Goal: Find specific page/section: Find specific page/section

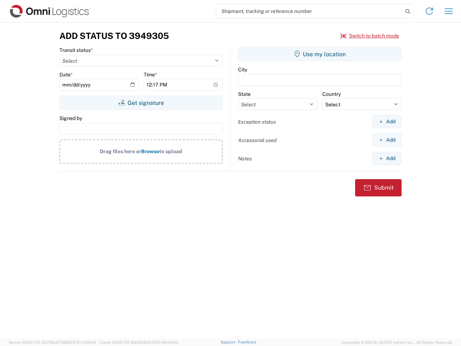
click at [310, 11] on input "search" at bounding box center [309, 11] width 187 height 14
click at [408, 12] on icon at bounding box center [408, 11] width 10 height 10
click at [429, 11] on icon at bounding box center [430, 11] width 12 height 12
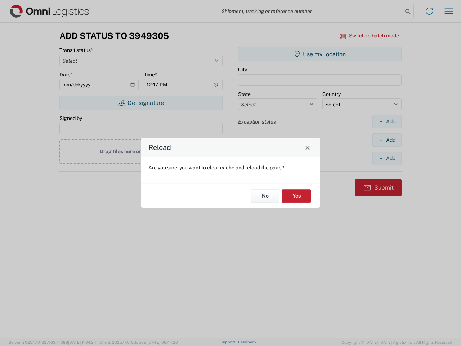
click at [449, 11] on div "Reload Are you sure, you want to clear cache and reload the page? No Yes" at bounding box center [230, 173] width 461 height 346
click at [370, 36] on div "Reload Are you sure, you want to clear cache and reload the page? No Yes" at bounding box center [230, 173] width 461 height 346
click at [141, 103] on div "Reload Are you sure, you want to clear cache and reload the page? No Yes" at bounding box center [230, 173] width 461 height 346
click at [320, 54] on div "Reload Are you sure, you want to clear cache and reload the page? No Yes" at bounding box center [230, 173] width 461 height 346
click at [387, 121] on div "Reload Are you sure, you want to clear cache and reload the page? No Yes" at bounding box center [230, 173] width 461 height 346
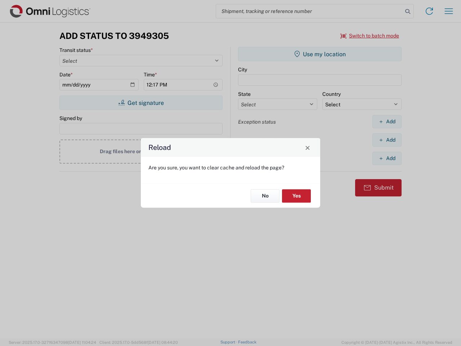
click at [387, 140] on div "Reload Are you sure, you want to clear cache and reload the page? No Yes" at bounding box center [230, 173] width 461 height 346
click at [387, 158] on div "Reload Are you sure, you want to clear cache and reload the page? No Yes" at bounding box center [230, 173] width 461 height 346
